Goal: Information Seeking & Learning: Learn about a topic

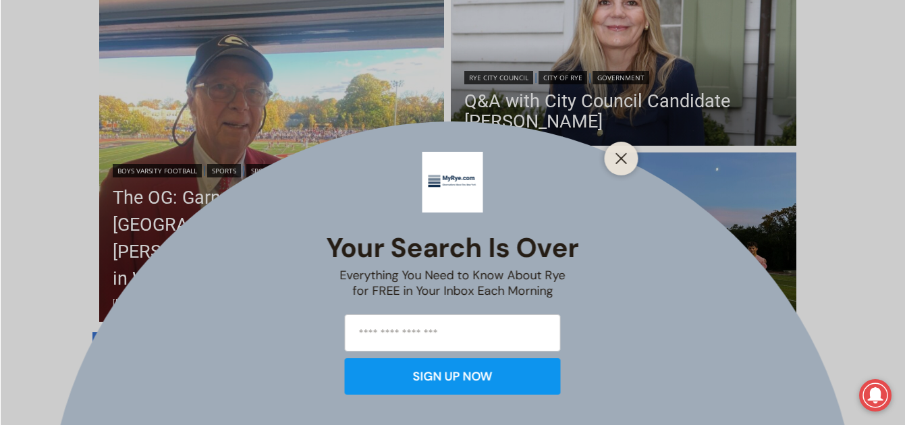
scroll to position [405, 0]
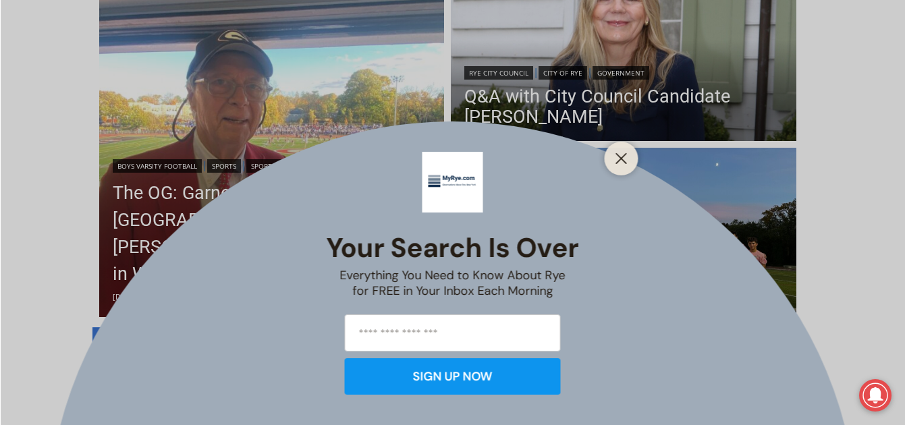
click at [614, 163] on button "Close" at bounding box center [621, 158] width 19 height 19
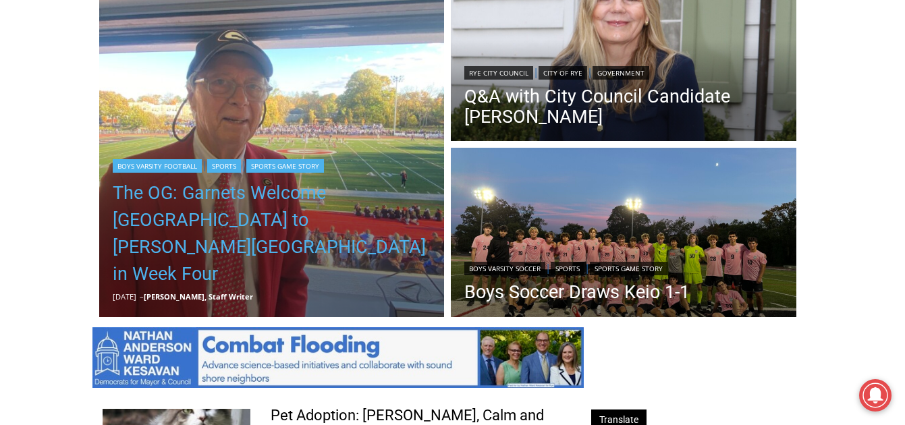
click at [196, 264] on link "The OG: Garnets Welcome [GEOGRAPHIC_DATA] to [PERSON_NAME][GEOGRAPHIC_DATA] in …" at bounding box center [272, 233] width 318 height 108
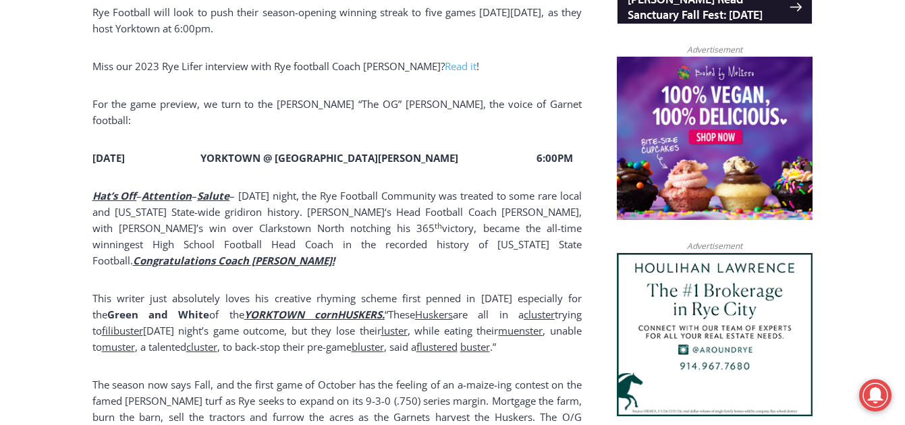
scroll to position [1121, 0]
